Goal: Information Seeking & Learning: Check status

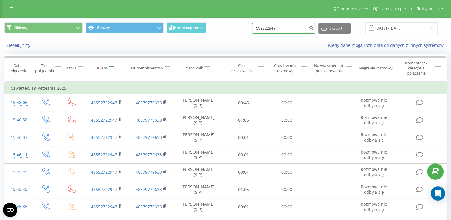
click at [288, 28] on input "552722947" at bounding box center [283, 28] width 63 height 11
drag, startPoint x: 288, startPoint y: 27, endPoint x: 243, endPoint y: 24, distance: 44.8
click at [244, 25] on div "Główny Główny Harmonogram 552722947 Eksport .csv .xls .xlsx [DATE] - [DATE]" at bounding box center [225, 28] width 442 height 12
paste input "48505483336"
type input "48505483336"
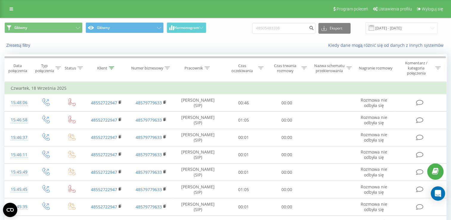
click at [321, 25] on div "48505483336 Eksport .csv .xls .xlsx [DATE] - [DATE]" at bounding box center [344, 28] width 185 height 12
click at [314, 26] on icon "submit" at bounding box center [311, 27] width 5 height 4
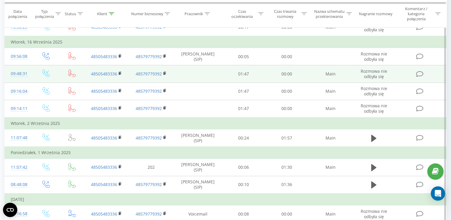
scroll to position [149, 0]
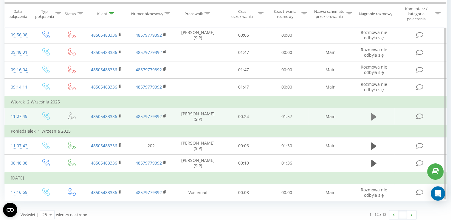
click at [377, 114] on button at bounding box center [373, 116] width 9 height 9
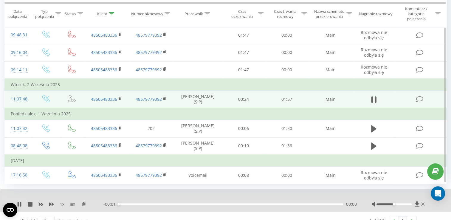
scroll to position [174, 0]
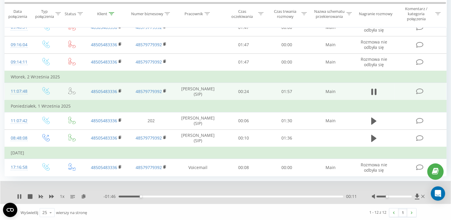
drag, startPoint x: 394, startPoint y: 195, endPoint x: 388, endPoint y: 197, distance: 6.5
click at [388, 197] on div at bounding box center [399, 197] width 54 height 6
drag, startPoint x: 143, startPoint y: 194, endPoint x: 272, endPoint y: 196, distance: 128.8
click at [272, 196] on div "- 00:37 01:20 01:20" at bounding box center [229, 197] width 253 height 6
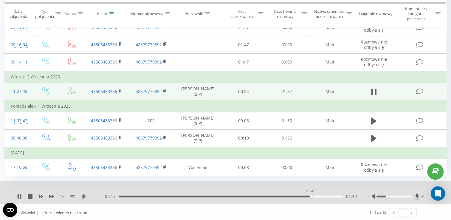
drag, startPoint x: 275, startPoint y: 195, endPoint x: 312, endPoint y: 196, distance: 37.9
click at [312, 196] on div "- 00:17 01:40 01:40" at bounding box center [229, 197] width 253 height 6
click at [19, 194] on icon at bounding box center [19, 196] width 5 height 5
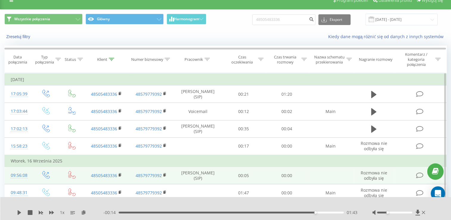
scroll to position [0, 0]
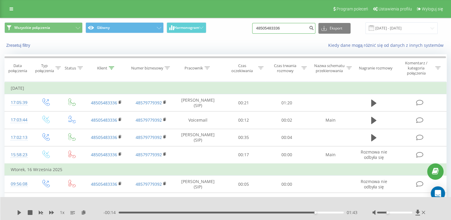
drag, startPoint x: 298, startPoint y: 26, endPoint x: 247, endPoint y: 28, distance: 51.0
click at [247, 28] on div "Wszystkie połączenia Główny Harmonogram 48505483336 Eksport .csv .xls .xlsx 22.…" at bounding box center [225, 28] width 442 height 12
paste input "297176032"
type input "297176032"
click at [314, 28] on icon "submit" at bounding box center [311, 27] width 5 height 4
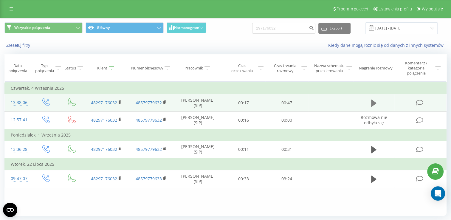
click at [374, 104] on icon at bounding box center [373, 103] width 5 height 7
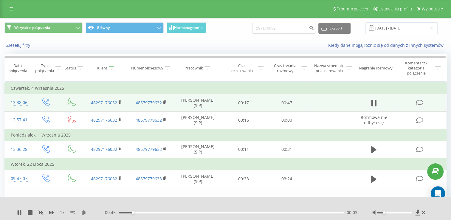
drag, startPoint x: 395, startPoint y: 213, endPoint x: 384, endPoint y: 214, distance: 11.3
click at [384, 214] on div at bounding box center [399, 213] width 54 height 6
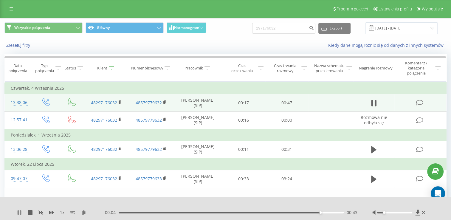
click at [18, 215] on icon at bounding box center [18, 212] width 1 height 5
